Goal: Find specific page/section: Find specific page/section

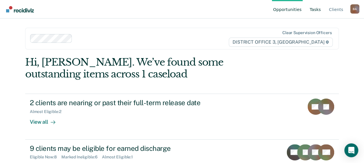
click at [318, 8] on link "Tasks" at bounding box center [316, 9] width 14 height 19
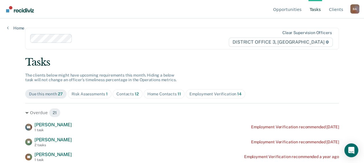
click at [313, 8] on link "Tasks" at bounding box center [316, 9] width 14 height 19
click at [162, 92] on div "Home Contacts 11" at bounding box center [165, 94] width 34 height 5
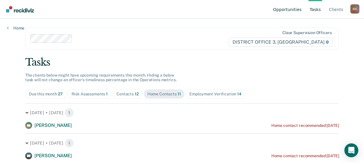
click at [298, 8] on link "Opportunities" at bounding box center [287, 9] width 31 height 19
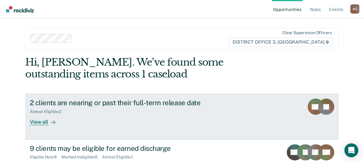
click at [36, 120] on div "View all" at bounding box center [46, 119] width 32 height 11
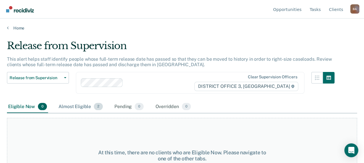
click at [79, 105] on div "Almost Eligible 2" at bounding box center [80, 107] width 47 height 13
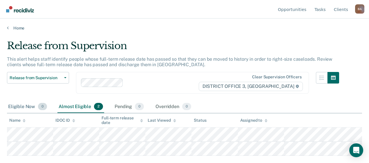
click at [23, 104] on div "Eligible Now 0" at bounding box center [27, 107] width 41 height 13
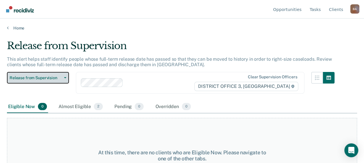
click at [64, 78] on span "button" at bounding box center [64, 77] width 5 height 1
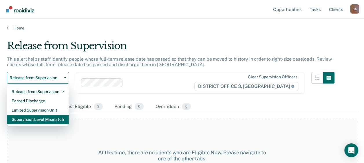
drag, startPoint x: 34, startPoint y: 118, endPoint x: 33, endPoint y: 115, distance: 3.1
click at [34, 117] on div "Supervision Level Mismatch" at bounding box center [38, 119] width 52 height 9
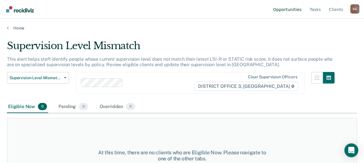
click at [290, 11] on link "Opportunities" at bounding box center [287, 9] width 31 height 19
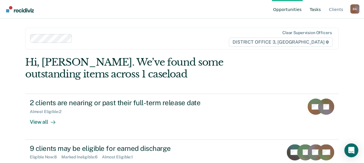
click at [318, 9] on link "Tasks" at bounding box center [316, 9] width 14 height 19
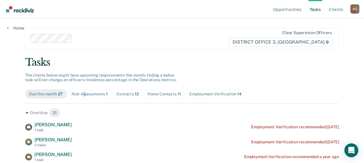
click at [83, 96] on div "Risk Assessments 1" at bounding box center [90, 94] width 37 height 5
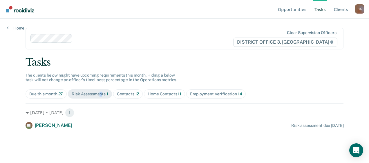
drag, startPoint x: 83, startPoint y: 96, endPoint x: 100, endPoint y: 93, distance: 17.6
click at [100, 93] on div "Risk Assessments 1" at bounding box center [90, 94] width 37 height 5
